Goal: Information Seeking & Learning: Learn about a topic

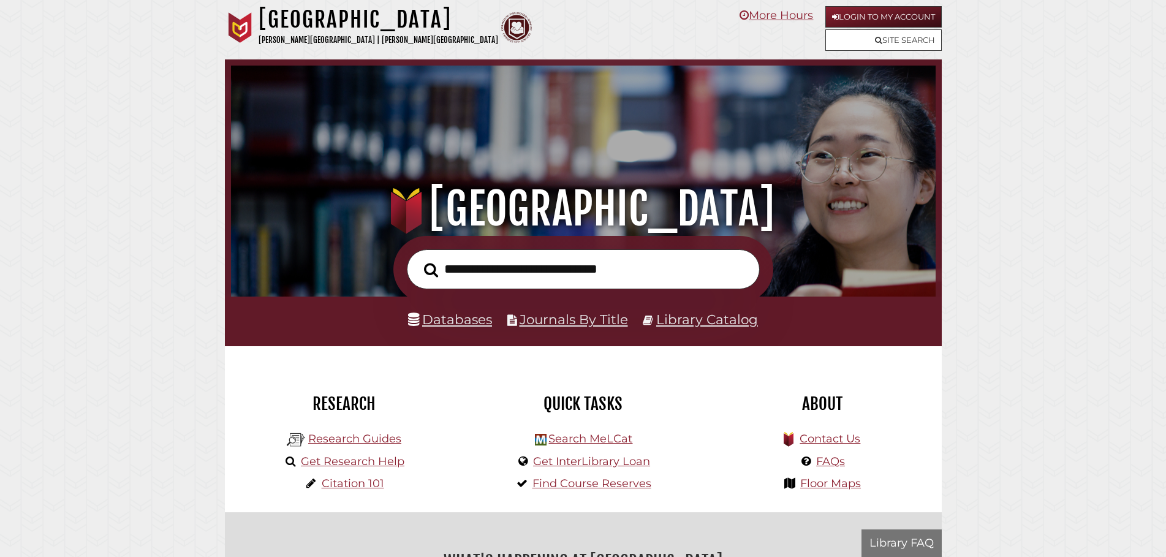
scroll to position [233, 698]
click at [439, 274] on button "Search" at bounding box center [431, 270] width 26 height 22
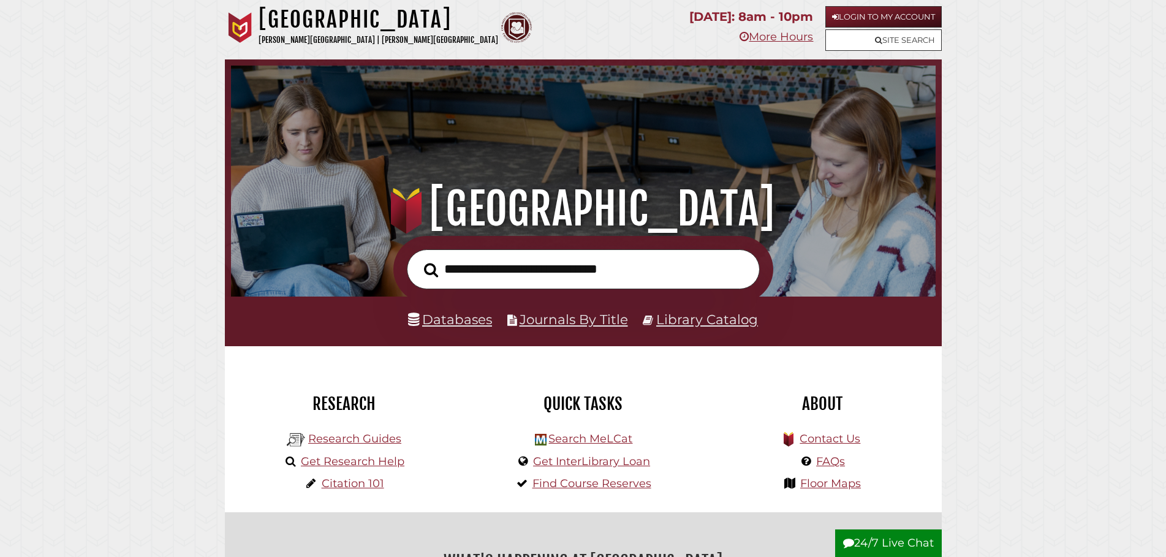
scroll to position [233, 698]
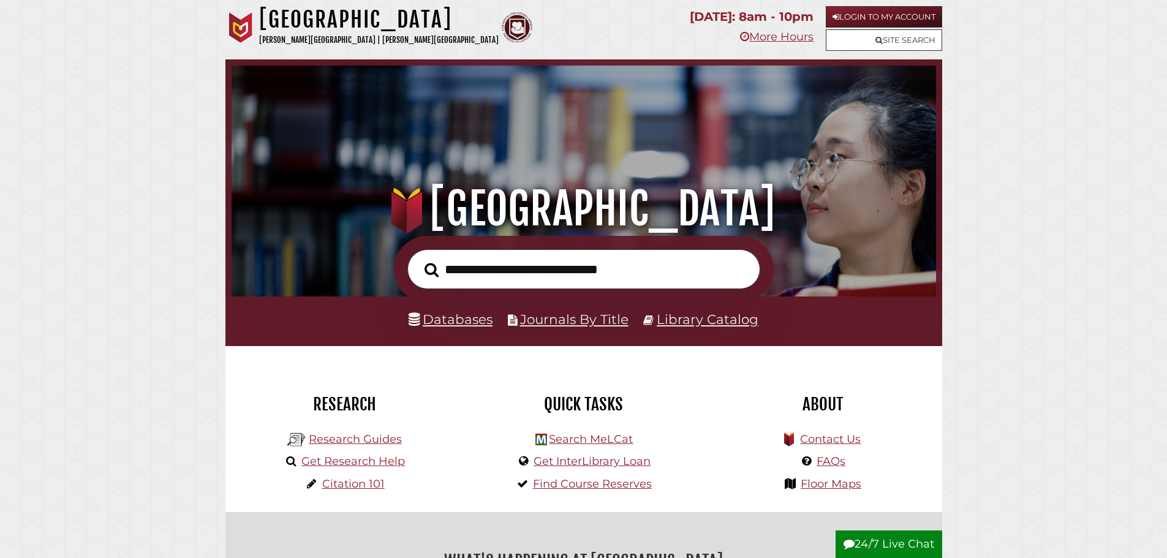
scroll to position [233, 698]
click at [354, 199] on h1 ".heklogo-cls-1 { fill: url(#linear-gradient); } .heklogo-cls-1, .heklogo-cls-2,…" at bounding box center [584, 209] width 670 height 54
click at [466, 267] on input "text" at bounding box center [583, 269] width 353 height 40
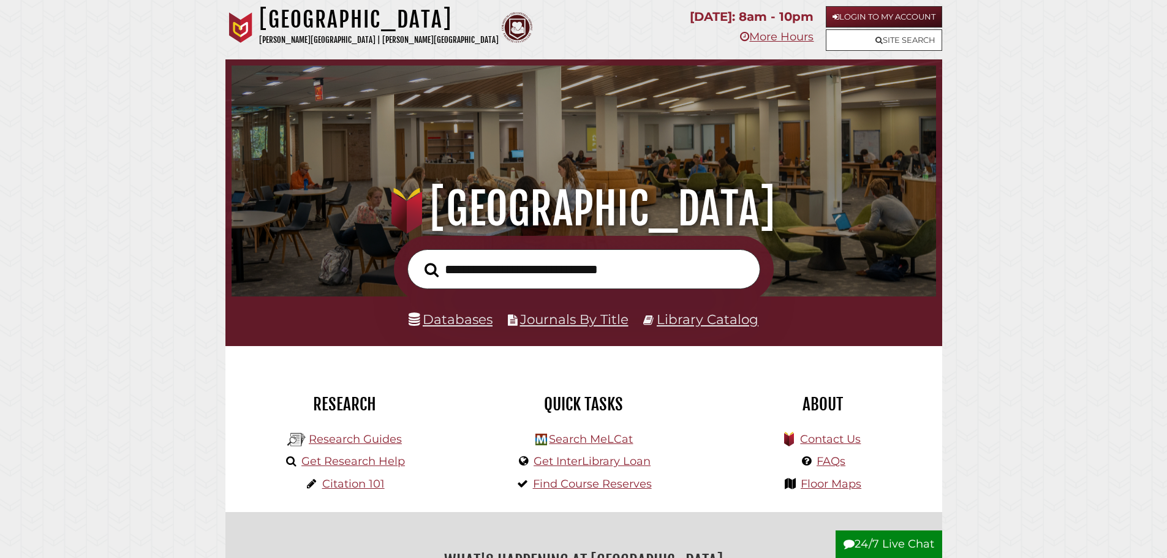
scroll to position [233, 698]
type input "*"
